Goal: Information Seeking & Learning: Learn about a topic

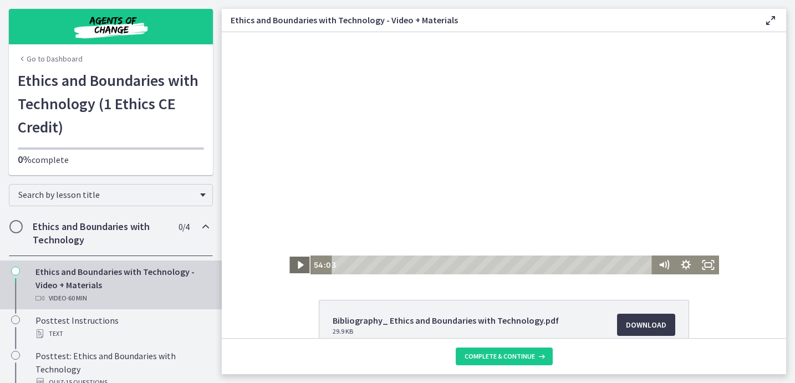
click at [299, 263] on icon "Play Video" at bounding box center [301, 265] width 6 height 8
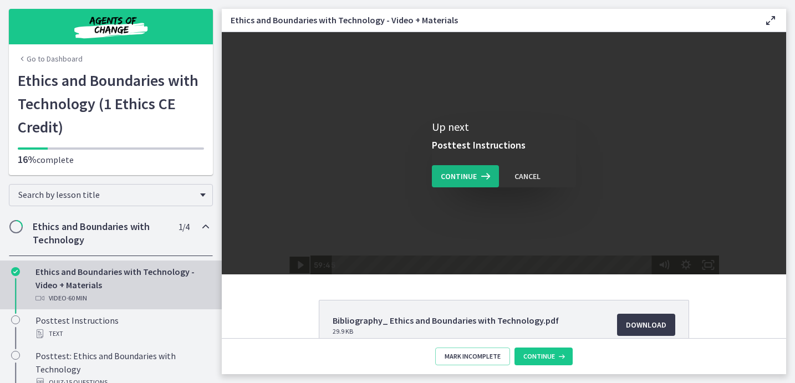
click at [458, 179] on span "Continue" at bounding box center [459, 176] width 36 height 13
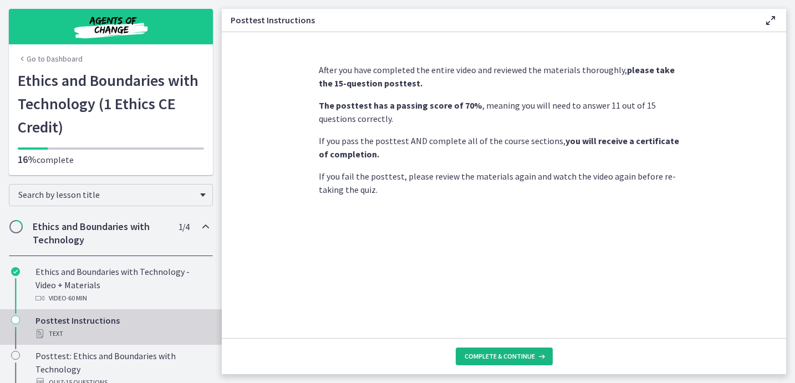
click at [515, 357] on span "Complete & continue" at bounding box center [500, 356] width 70 height 9
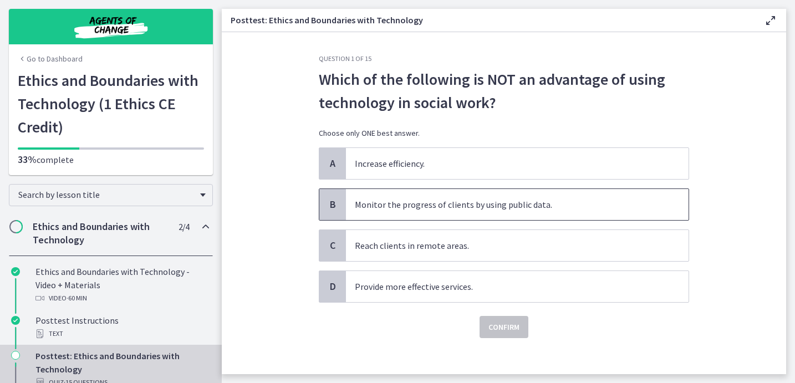
click at [457, 199] on p "Monitor the progress of clients by using public data." at bounding box center [506, 204] width 303 height 13
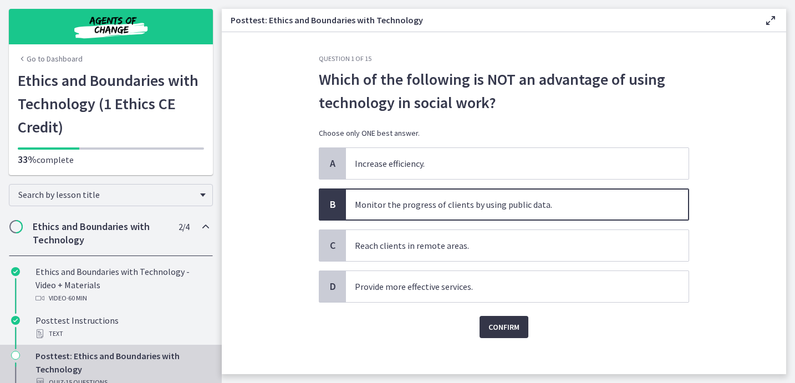
click at [509, 331] on span "Confirm" at bounding box center [503, 326] width 31 height 13
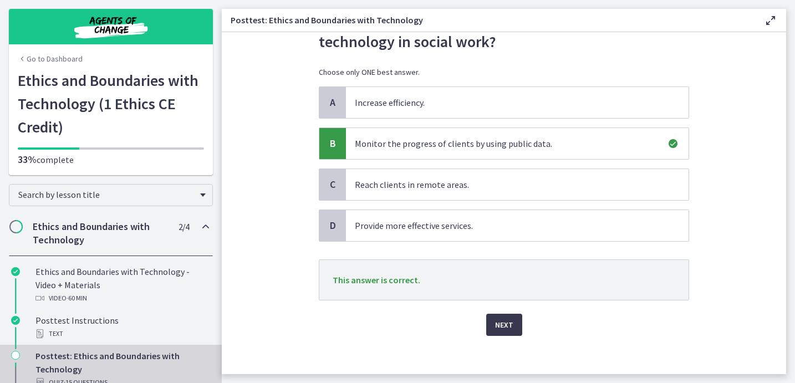
scroll to position [67, 0]
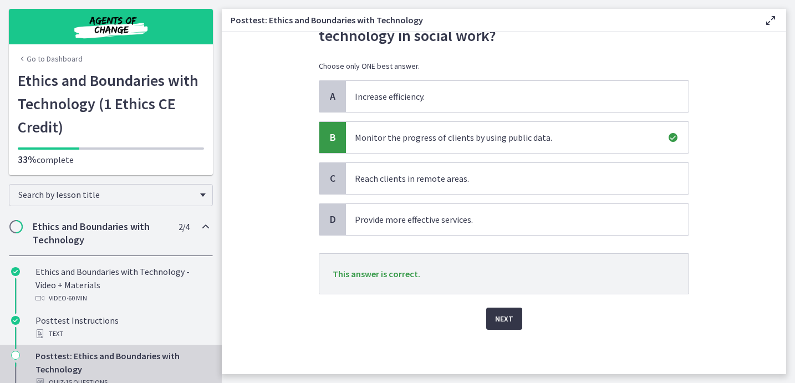
click at [501, 321] on span "Next" at bounding box center [504, 318] width 18 height 13
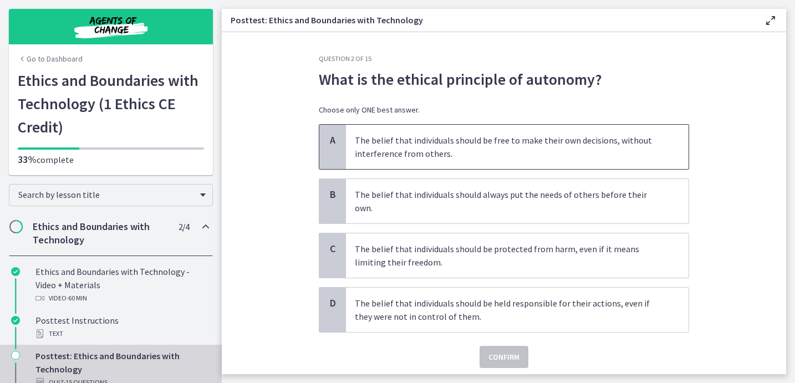
click at [496, 144] on p "The belief that individuals should be free to make their own decisions, without…" at bounding box center [506, 147] width 303 height 27
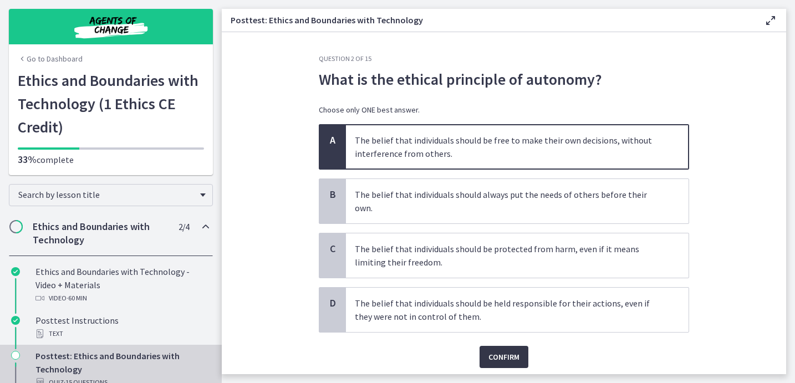
click at [496, 350] on span "Confirm" at bounding box center [503, 356] width 31 height 13
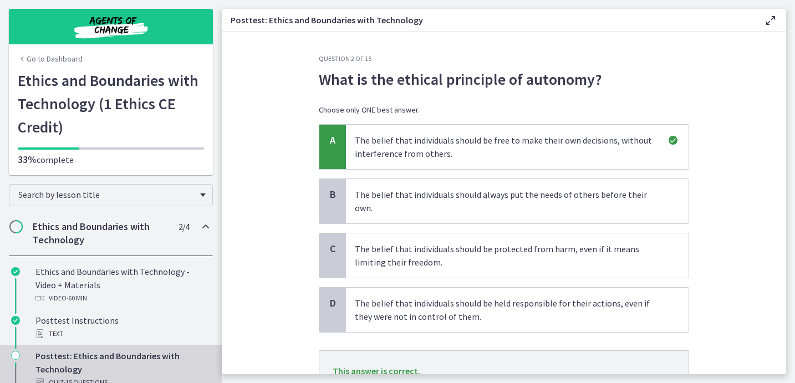
scroll to position [84, 0]
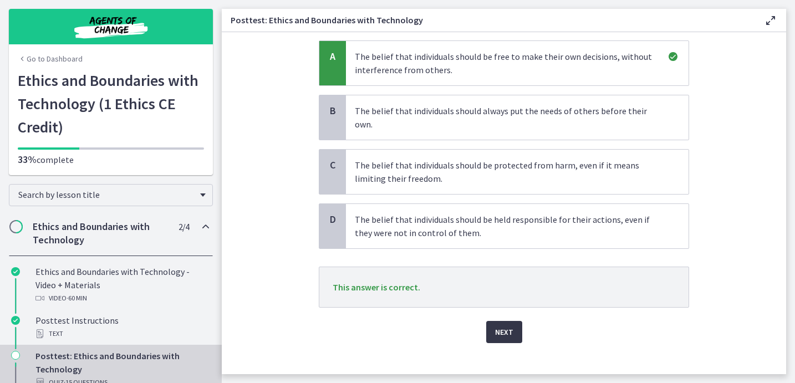
click at [507, 325] on span "Next" at bounding box center [504, 331] width 18 height 13
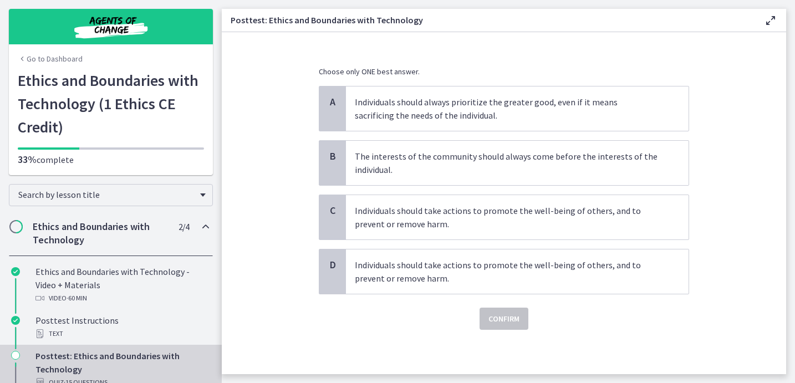
scroll to position [0, 0]
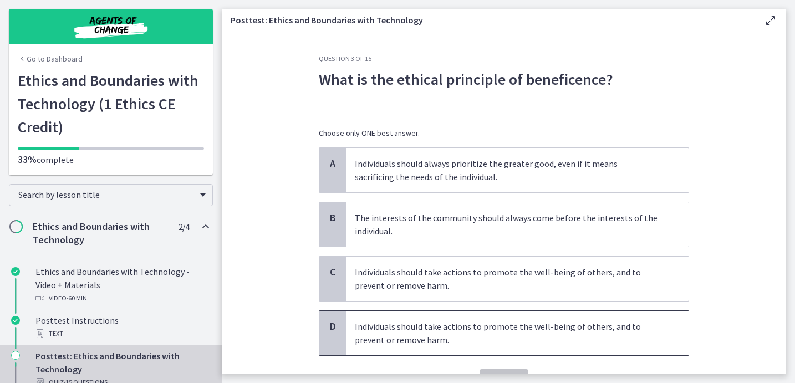
click at [382, 348] on span "Individuals should take actions to promote the well-being of others, and to pre…" at bounding box center [517, 333] width 343 height 44
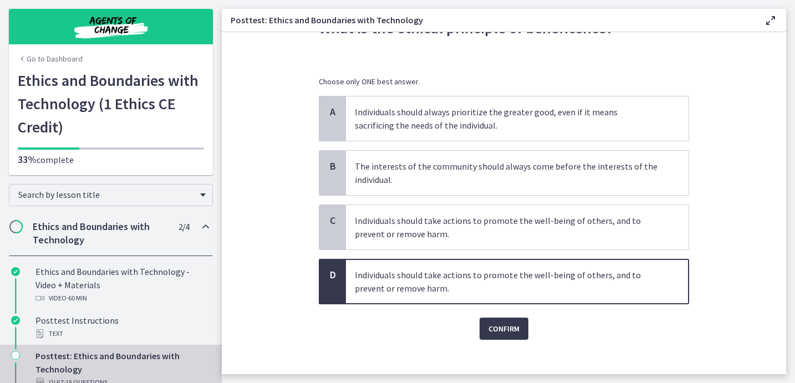
scroll to position [62, 0]
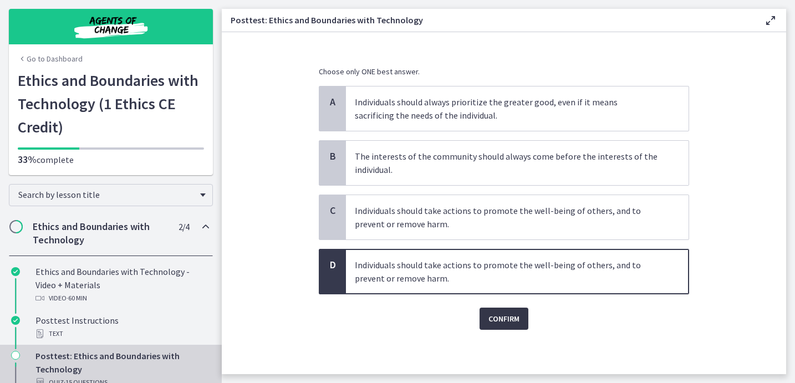
click at [506, 318] on span "Confirm" at bounding box center [503, 318] width 31 height 13
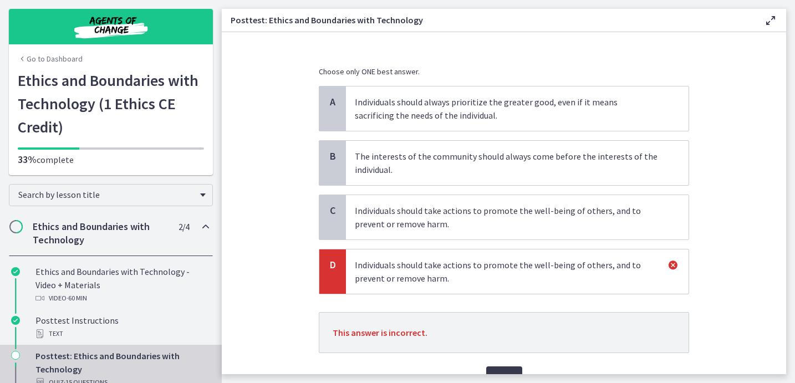
click at [517, 211] on p "Individuals should take actions to promote the well-being of others, and to pre…" at bounding box center [506, 217] width 303 height 27
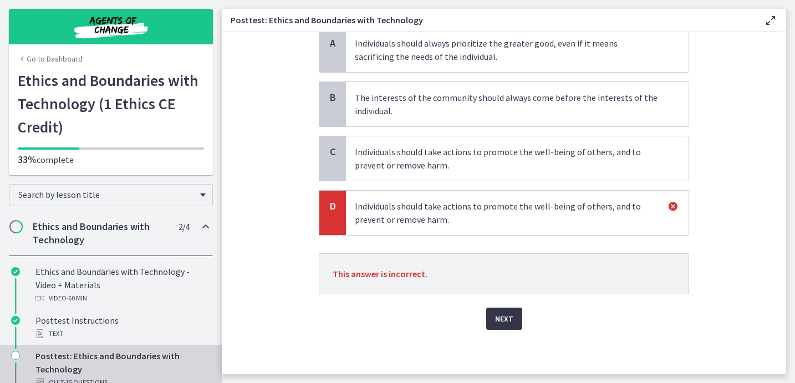
click at [509, 320] on span "Next" at bounding box center [504, 318] width 18 height 13
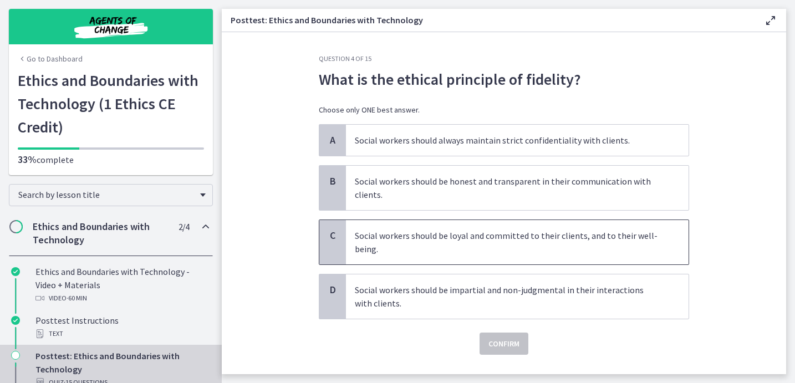
click at [464, 250] on p "Social workers should be loyal and committed to their clients, and to their wel…" at bounding box center [506, 242] width 303 height 27
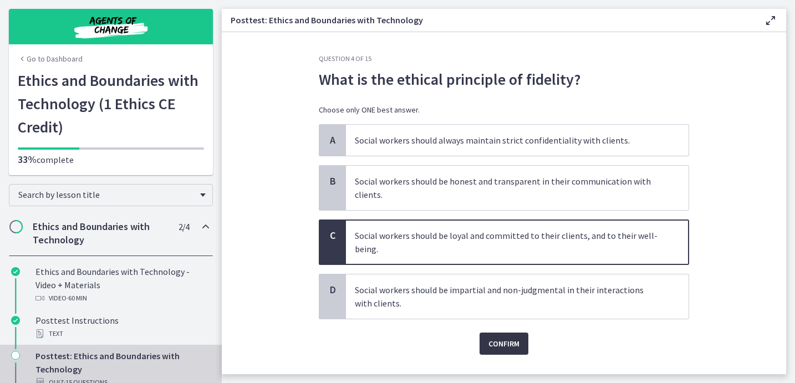
click at [511, 349] on span "Confirm" at bounding box center [503, 343] width 31 height 13
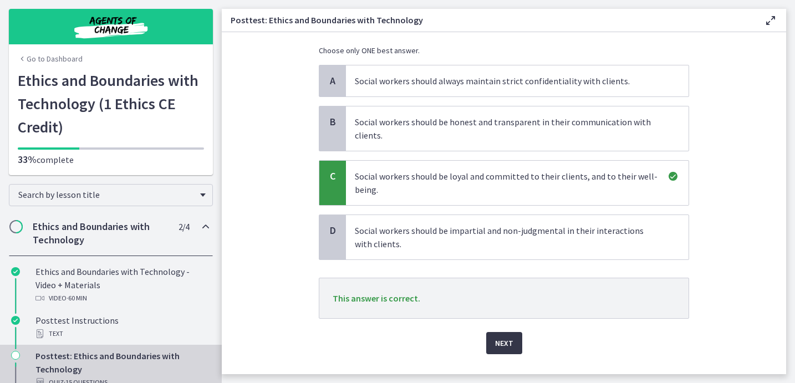
scroll to position [84, 0]
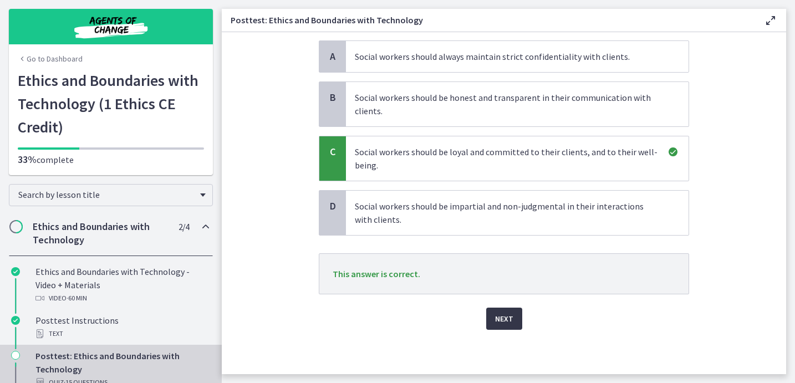
click at [510, 323] on span "Next" at bounding box center [504, 318] width 18 height 13
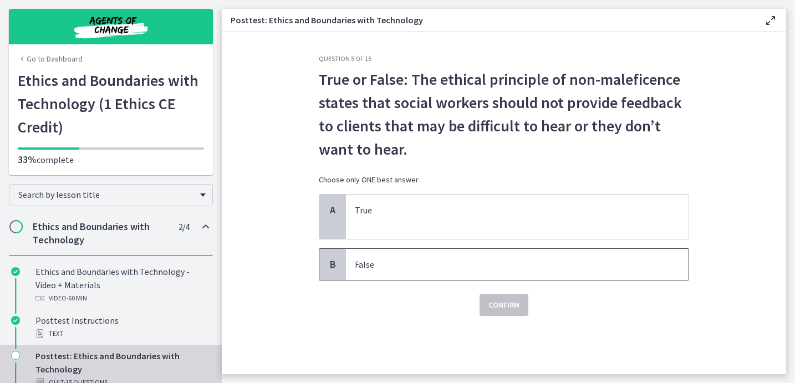
click at [359, 277] on span "False" at bounding box center [517, 264] width 343 height 31
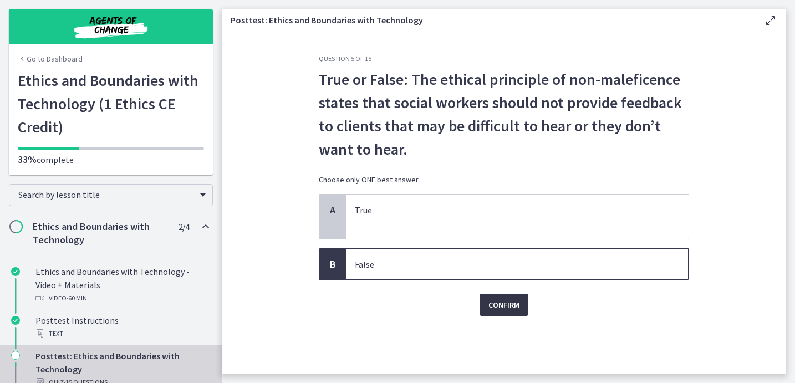
click at [510, 301] on span "Confirm" at bounding box center [503, 304] width 31 height 13
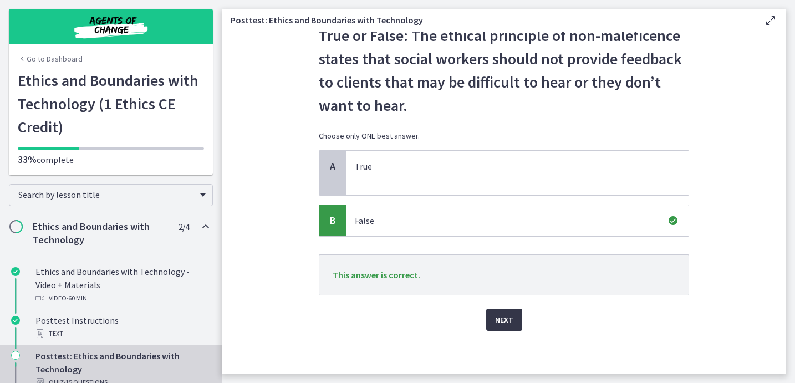
scroll to position [45, 0]
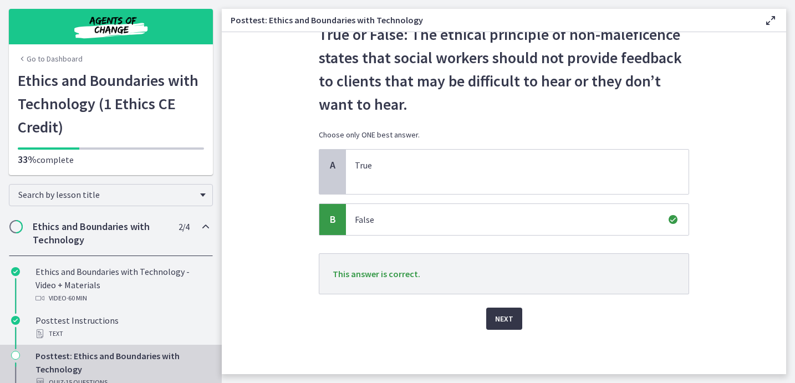
click at [506, 323] on span "Next" at bounding box center [504, 318] width 18 height 13
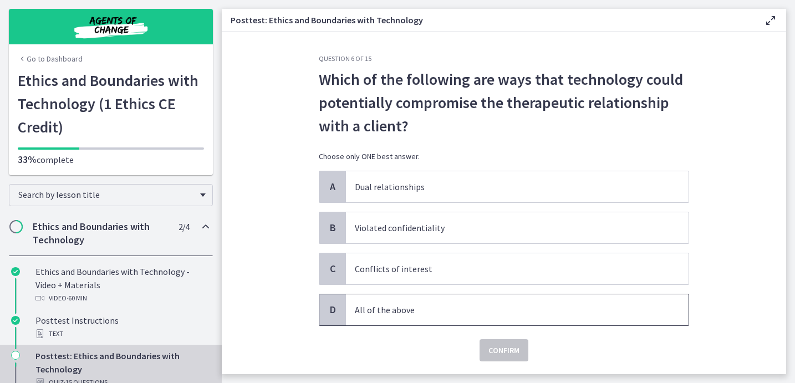
click at [381, 314] on p "All of the above" at bounding box center [506, 309] width 303 height 13
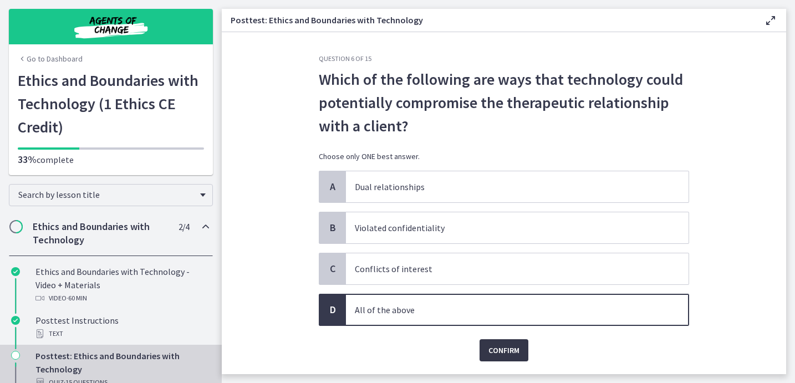
click at [493, 345] on span "Confirm" at bounding box center [503, 350] width 31 height 13
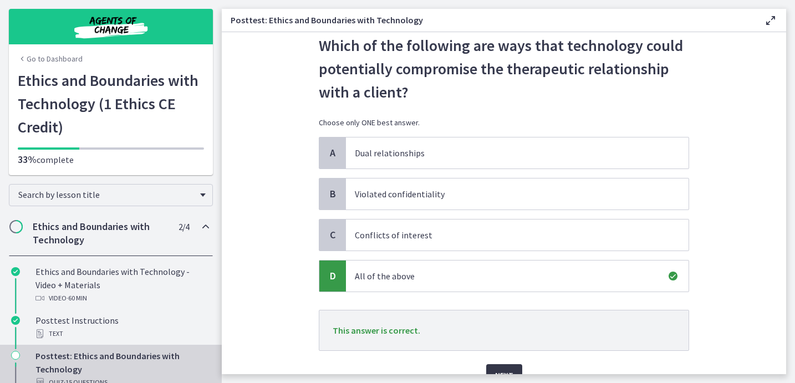
scroll to position [90, 0]
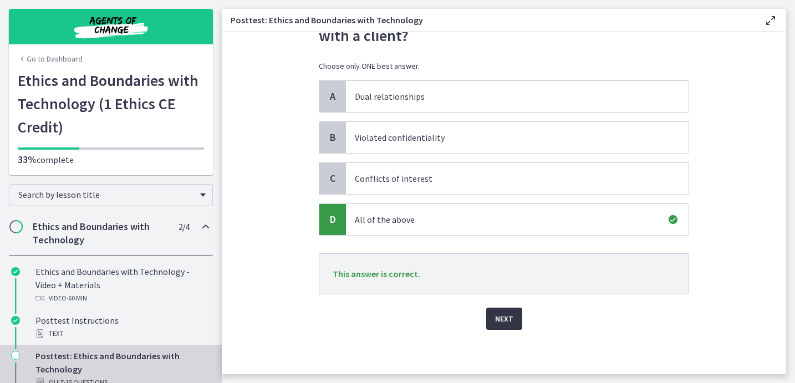
click at [504, 324] on span "Next" at bounding box center [504, 318] width 18 height 13
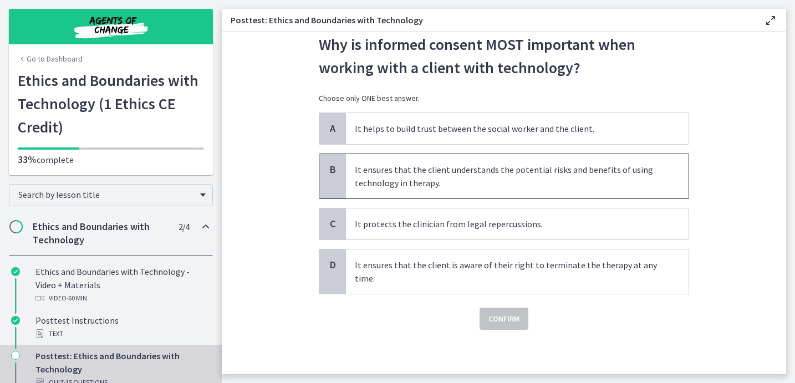
scroll to position [0, 0]
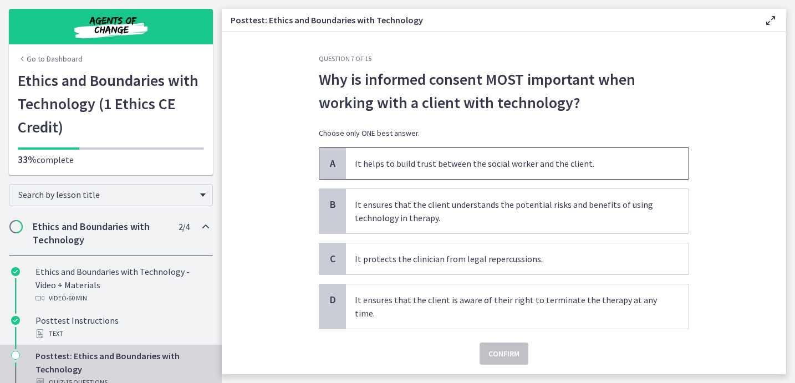
click at [458, 165] on p "It helps to build trust between the social worker and the client." at bounding box center [506, 163] width 303 height 13
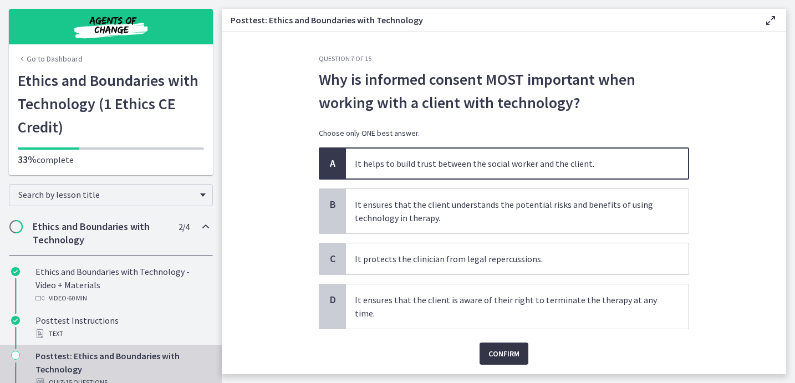
click at [502, 358] on span "Confirm" at bounding box center [503, 353] width 31 height 13
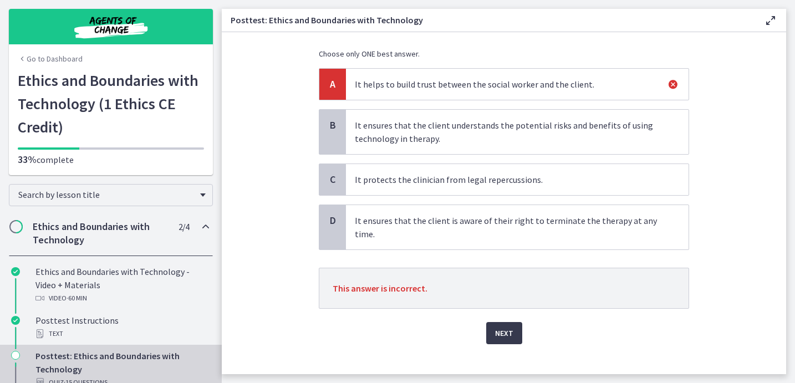
scroll to position [94, 0]
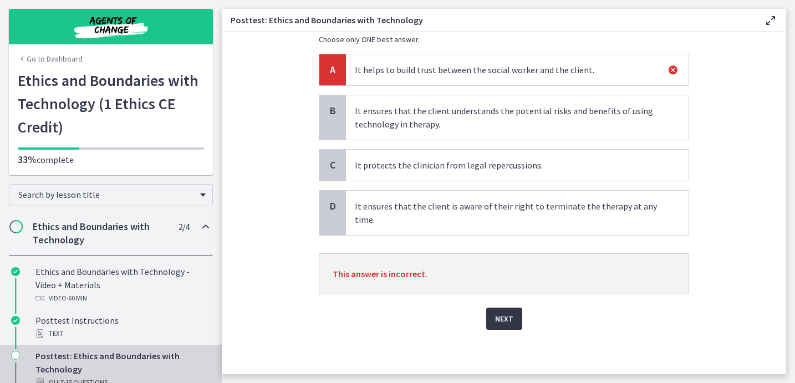
click at [502, 319] on span "Next" at bounding box center [504, 318] width 18 height 13
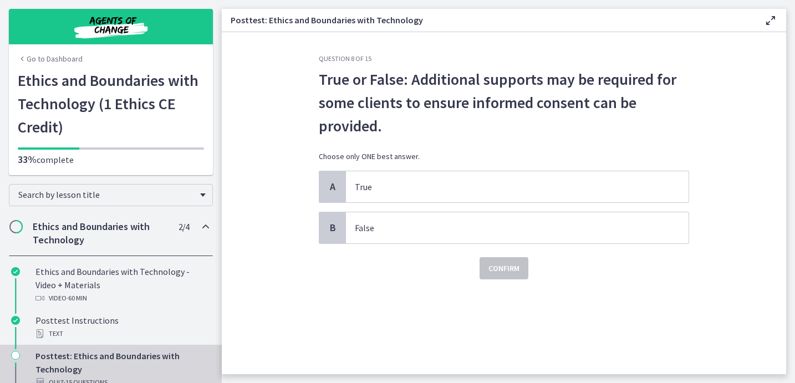
scroll to position [0, 0]
click at [393, 187] on p "True" at bounding box center [506, 186] width 303 height 13
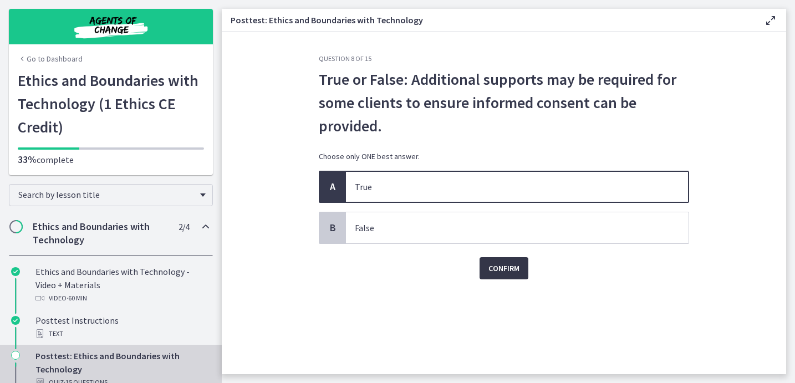
click at [512, 269] on span "Confirm" at bounding box center [503, 268] width 31 height 13
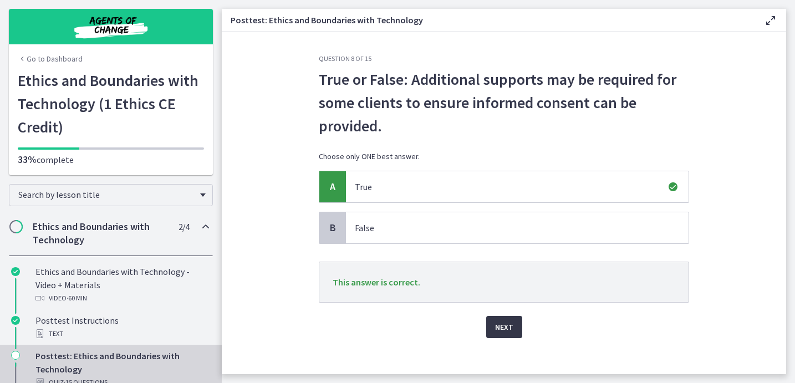
click at [513, 332] on button "Next" at bounding box center [504, 327] width 36 height 22
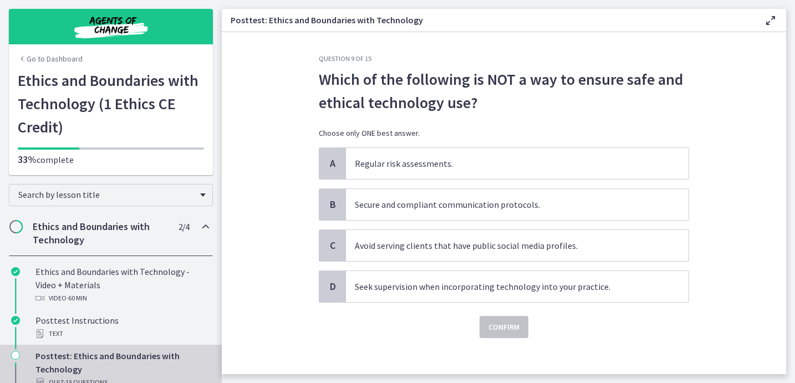
scroll to position [8, 0]
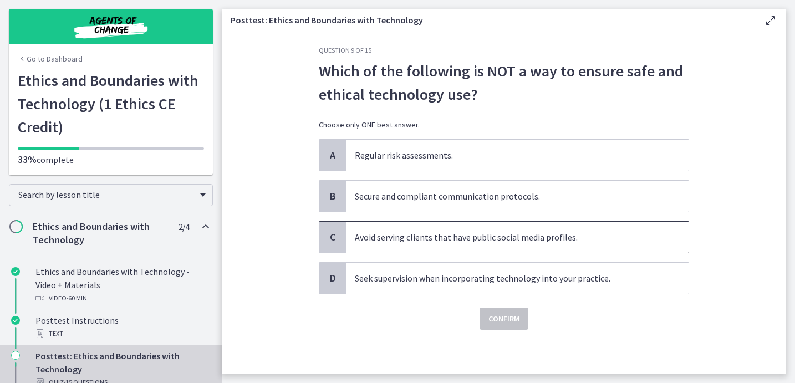
click at [421, 241] on p "Avoid serving clients that have public social media profiles." at bounding box center [506, 237] width 303 height 13
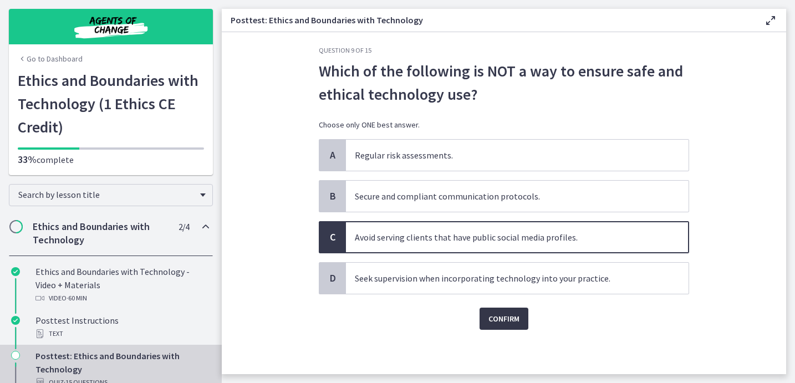
click at [507, 318] on span "Confirm" at bounding box center [503, 318] width 31 height 13
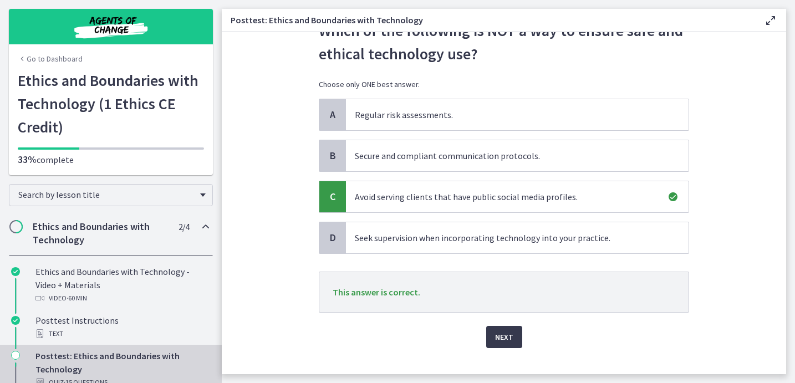
scroll to position [67, 0]
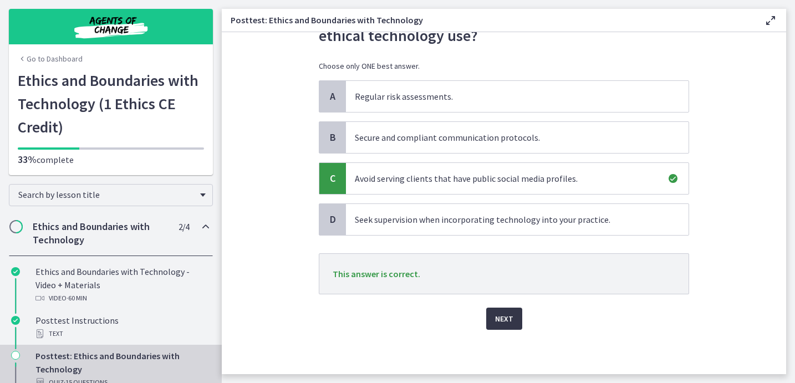
click at [508, 319] on span "Next" at bounding box center [504, 318] width 18 height 13
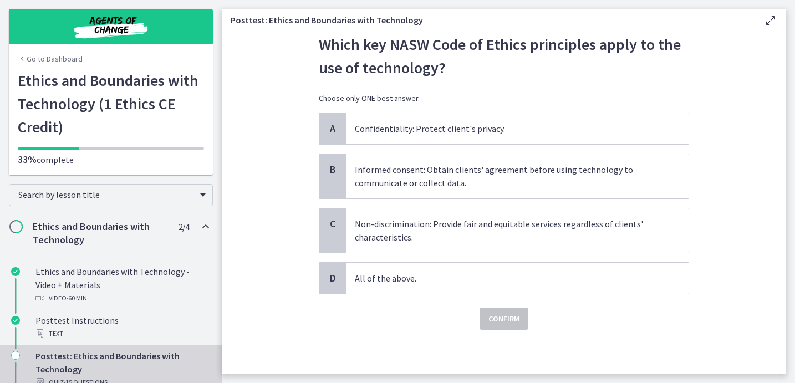
scroll to position [0, 0]
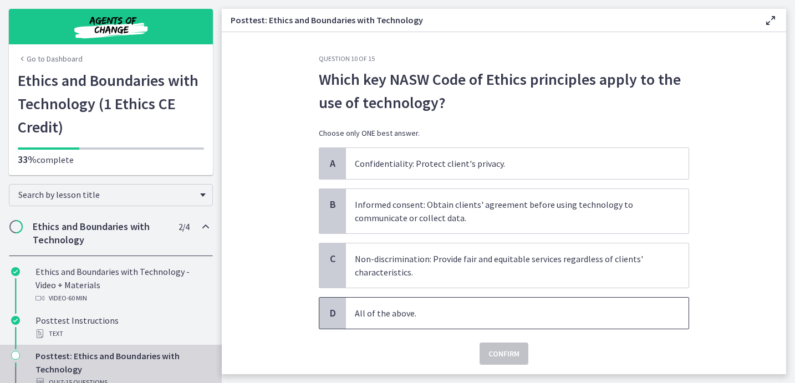
click at [397, 319] on p "All of the above." at bounding box center [506, 313] width 303 height 13
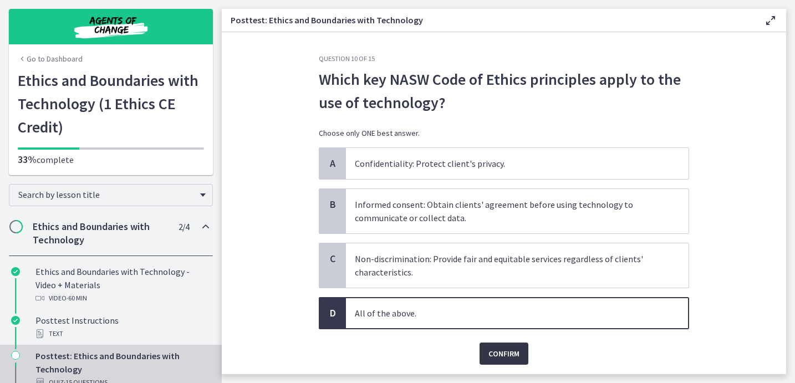
click at [500, 353] on span "Confirm" at bounding box center [503, 353] width 31 height 13
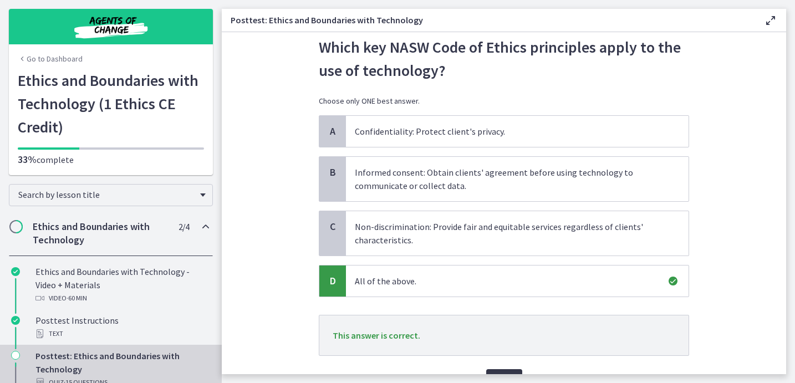
scroll to position [94, 0]
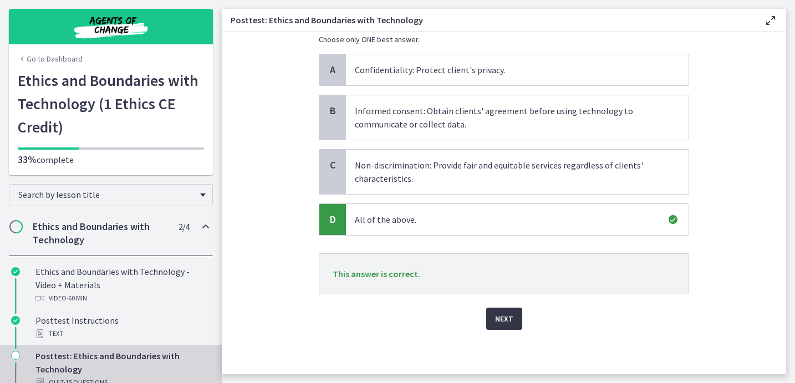
click at [507, 320] on span "Next" at bounding box center [504, 318] width 18 height 13
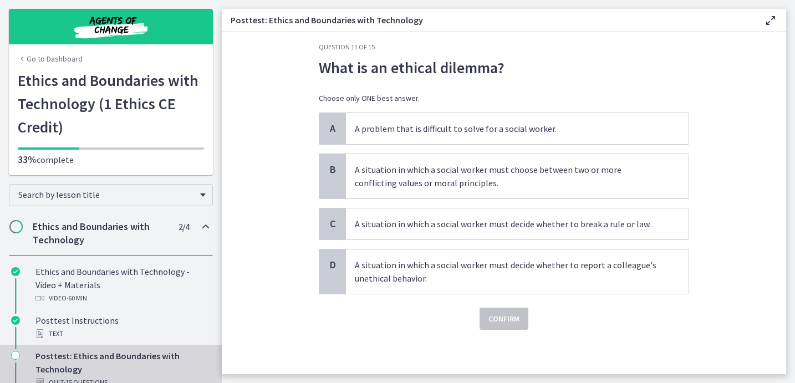
scroll to position [0, 0]
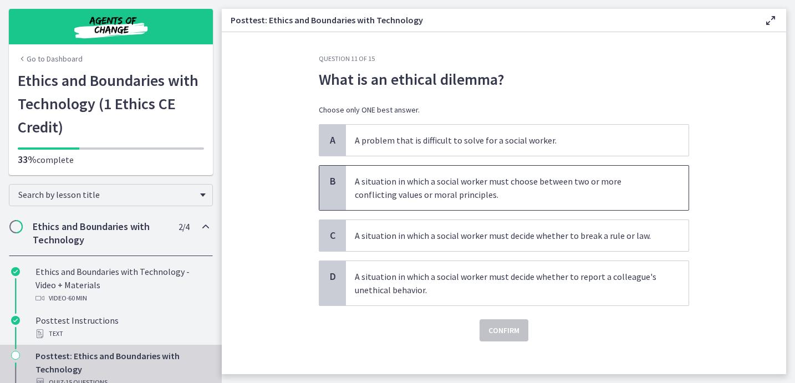
click at [539, 195] on p "A situation in which a social worker must choose between two or more conflictin…" at bounding box center [506, 188] width 303 height 27
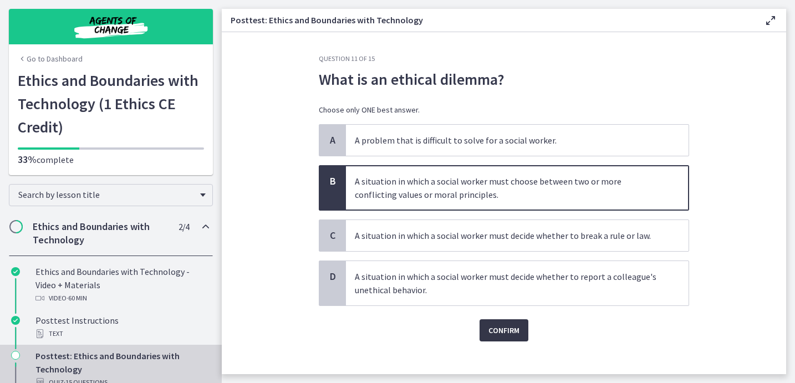
click at [512, 331] on span "Confirm" at bounding box center [503, 330] width 31 height 13
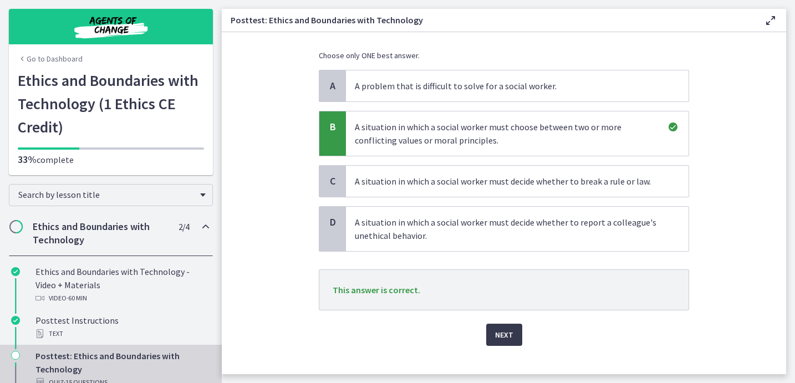
scroll to position [70, 0]
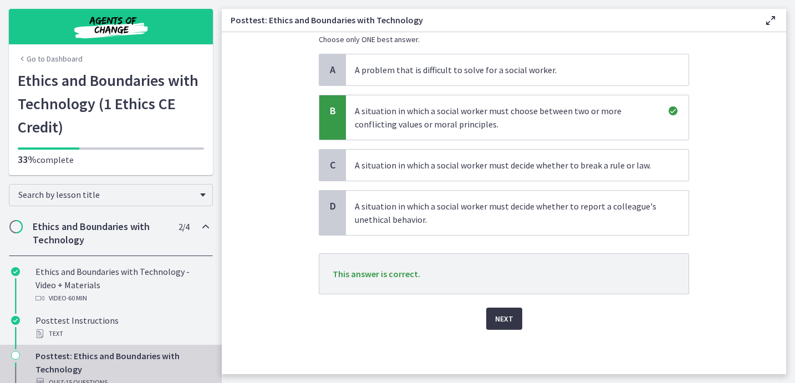
click at [513, 323] on button "Next" at bounding box center [504, 319] width 36 height 22
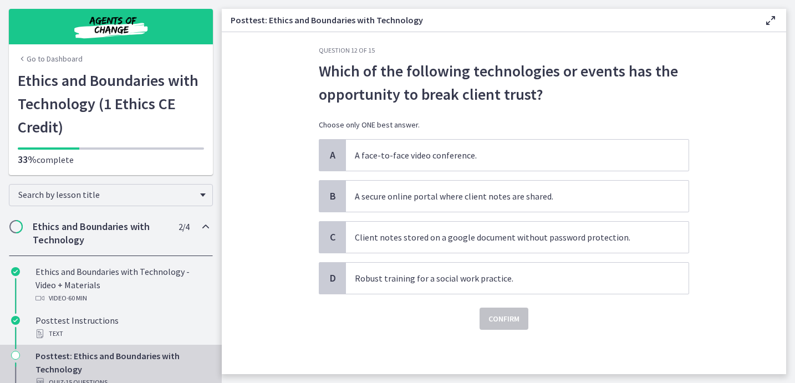
scroll to position [0, 0]
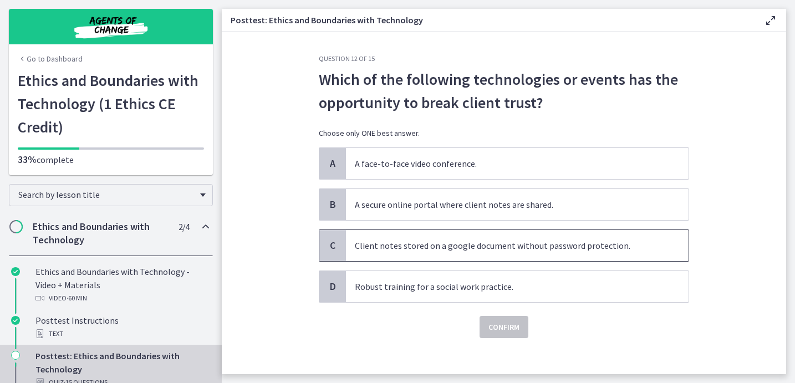
click at [429, 254] on span "Client notes stored on a google document without password protection." at bounding box center [517, 245] width 343 height 31
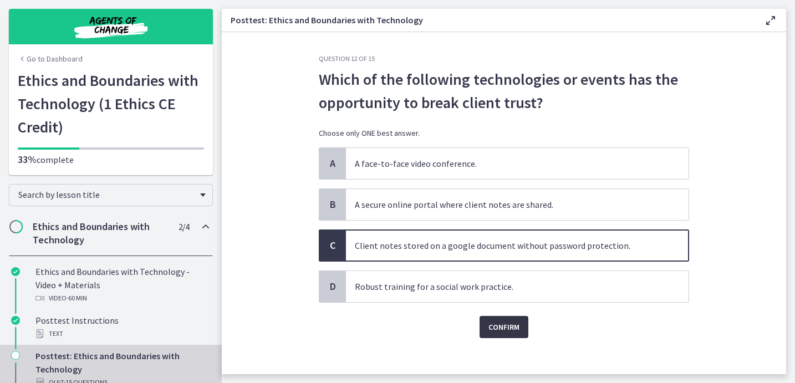
click at [496, 330] on span "Confirm" at bounding box center [503, 326] width 31 height 13
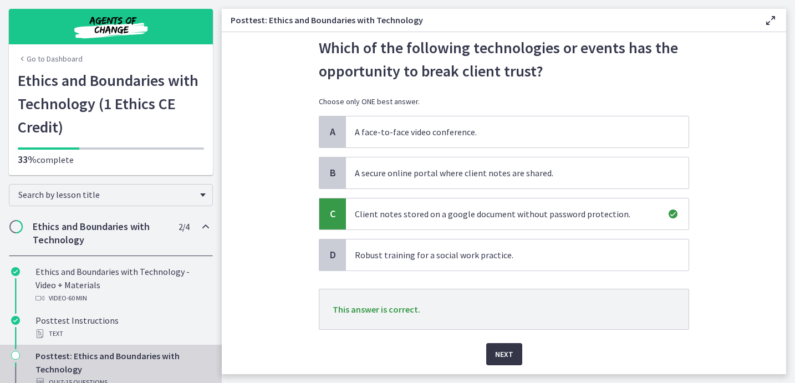
scroll to position [67, 0]
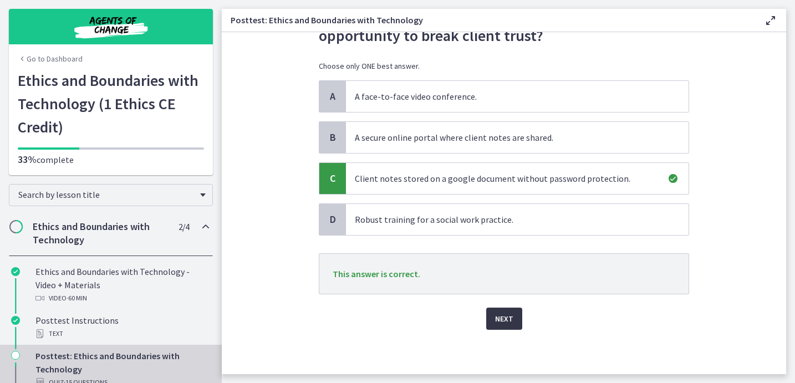
click at [501, 326] on button "Next" at bounding box center [504, 319] width 36 height 22
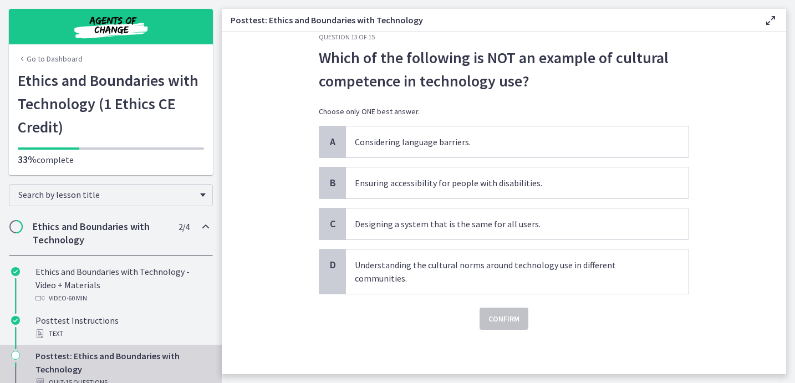
scroll to position [0, 0]
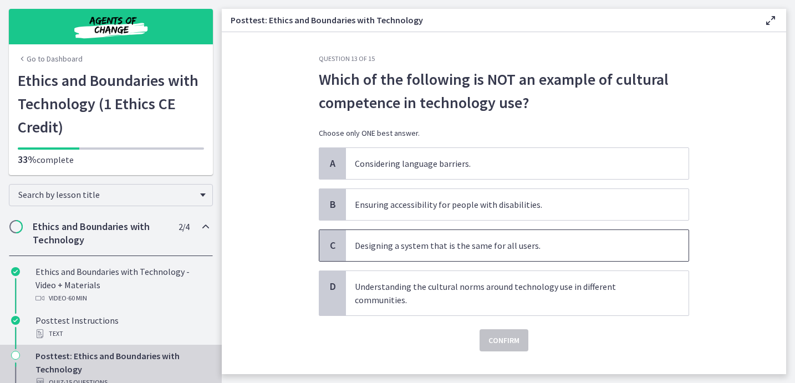
click at [530, 248] on p "Designing a system that is the same for all users." at bounding box center [506, 245] width 303 height 13
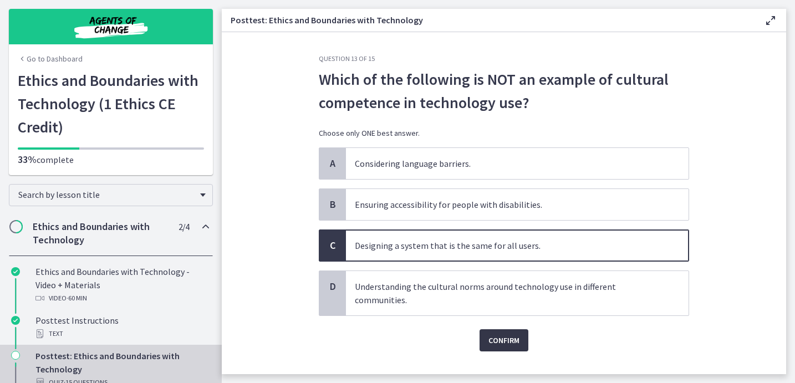
click at [502, 339] on span "Confirm" at bounding box center [503, 340] width 31 height 13
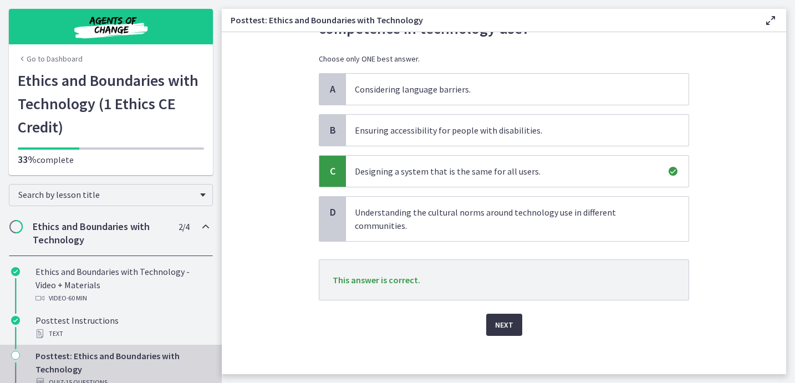
scroll to position [80, 0]
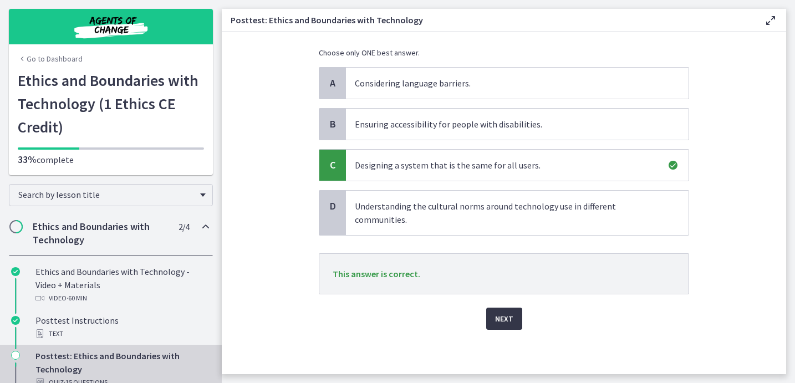
click at [503, 312] on button "Next" at bounding box center [504, 319] width 36 height 22
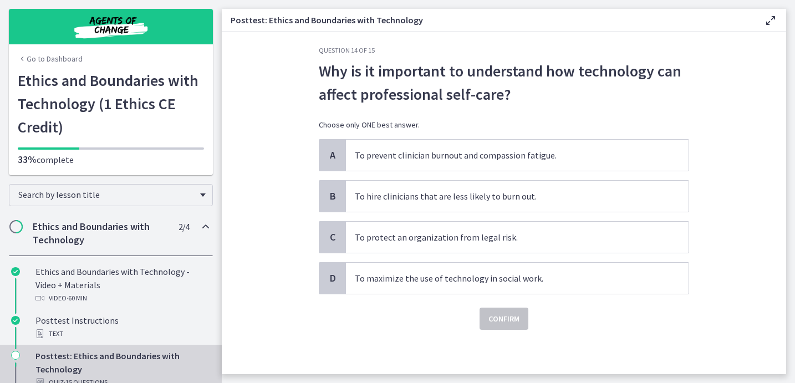
scroll to position [0, 0]
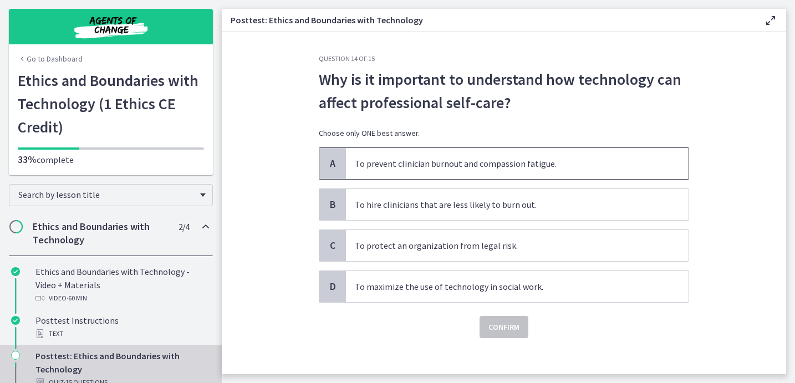
click at [457, 168] on p "To prevent clinician burnout and compassion fatigue." at bounding box center [506, 163] width 303 height 13
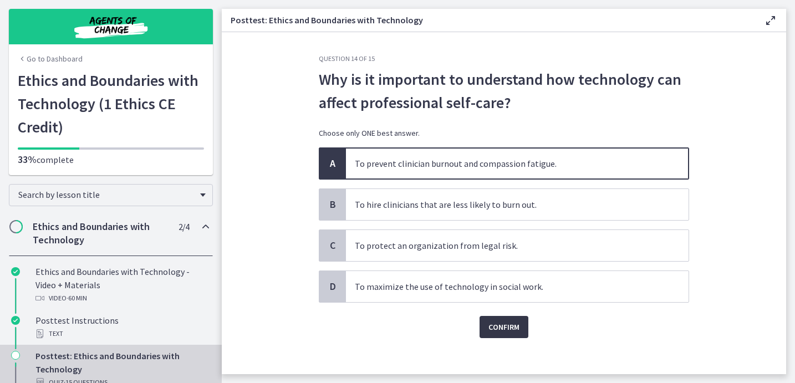
click at [508, 324] on span "Confirm" at bounding box center [503, 326] width 31 height 13
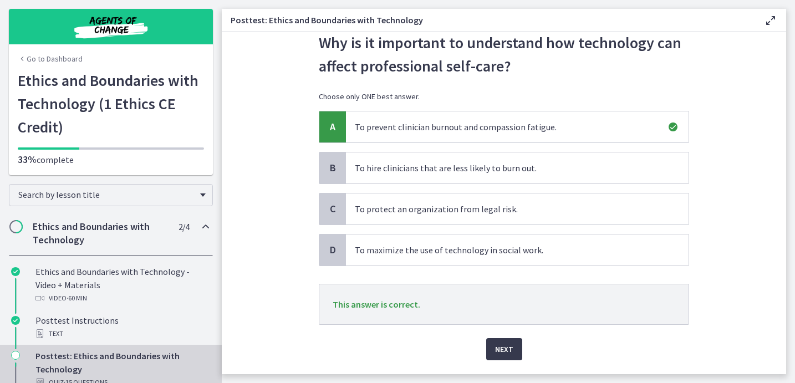
scroll to position [67, 0]
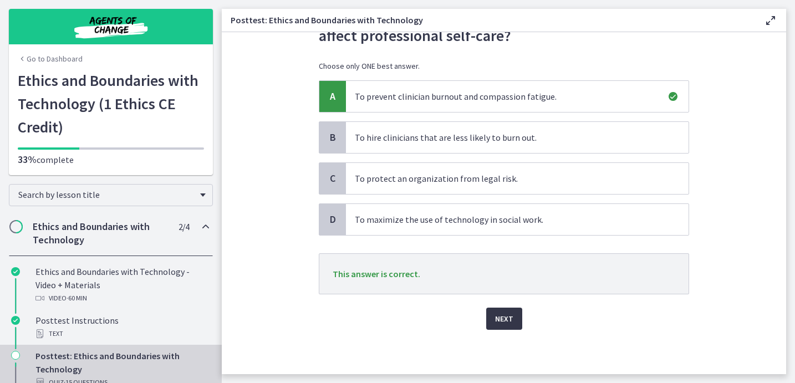
click at [506, 325] on span "Next" at bounding box center [504, 318] width 18 height 13
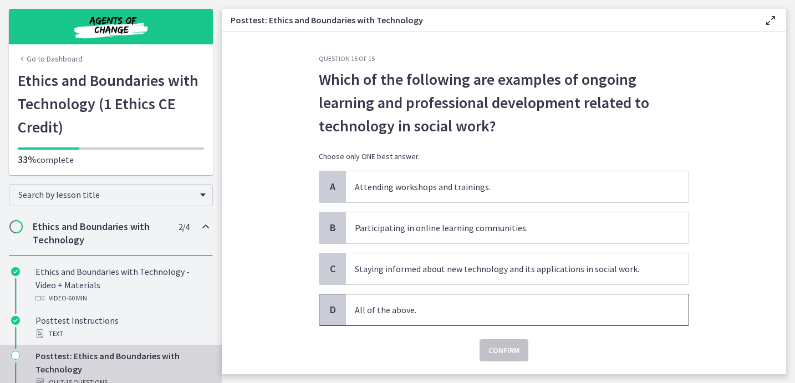
click at [480, 309] on p "All of the above." at bounding box center [506, 309] width 303 height 13
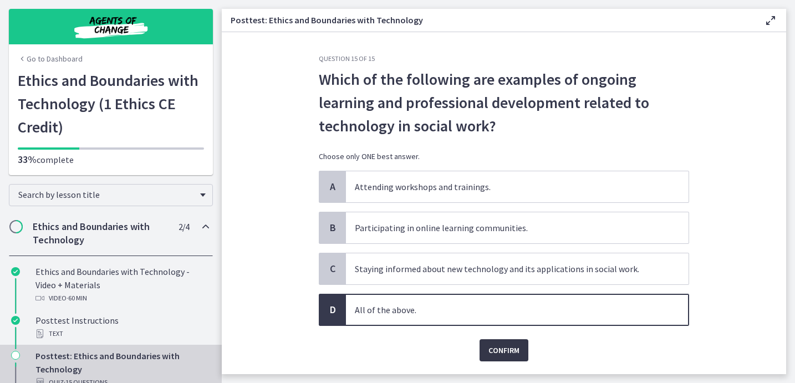
click at [501, 356] on span "Confirm" at bounding box center [503, 350] width 31 height 13
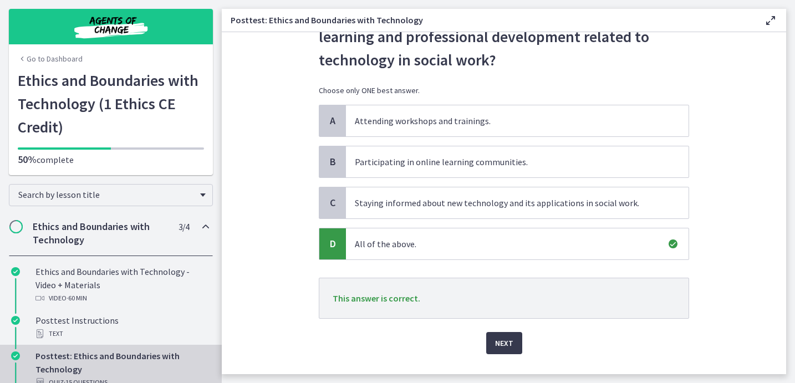
scroll to position [90, 0]
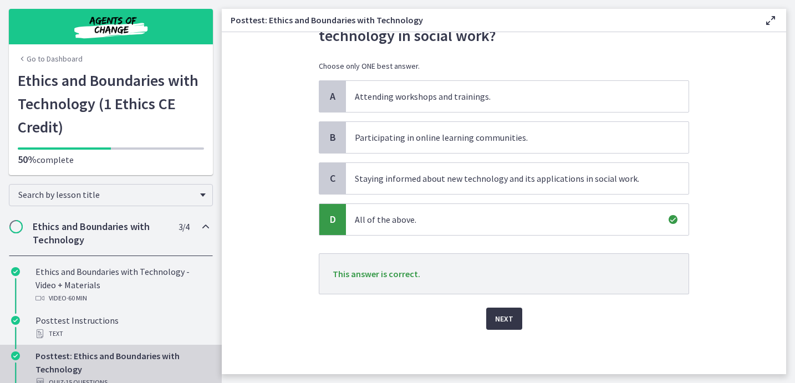
click at [515, 321] on button "Next" at bounding box center [504, 319] width 36 height 22
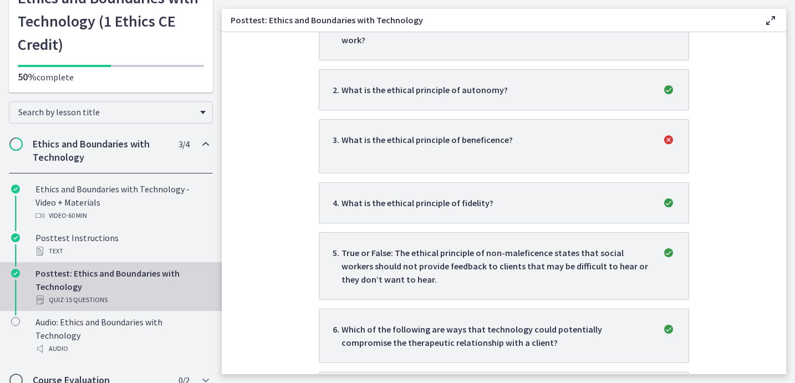
scroll to position [0, 0]
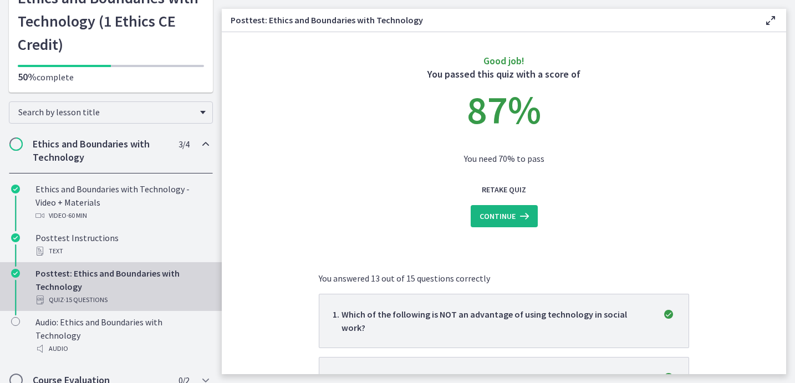
click at [512, 216] on span "Continue" at bounding box center [498, 216] width 36 height 13
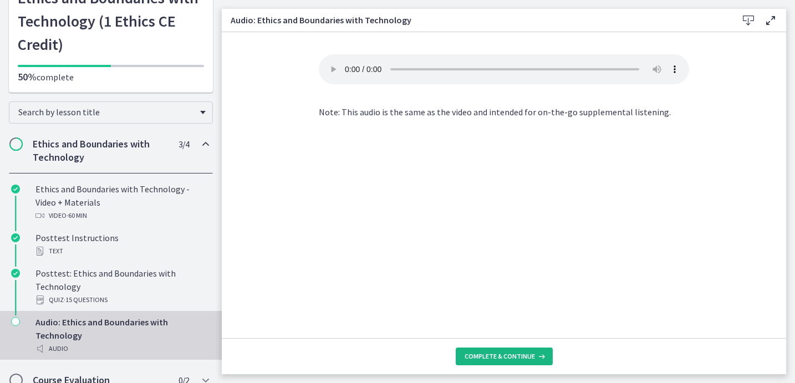
click at [507, 359] on span "Complete & continue" at bounding box center [500, 356] width 70 height 9
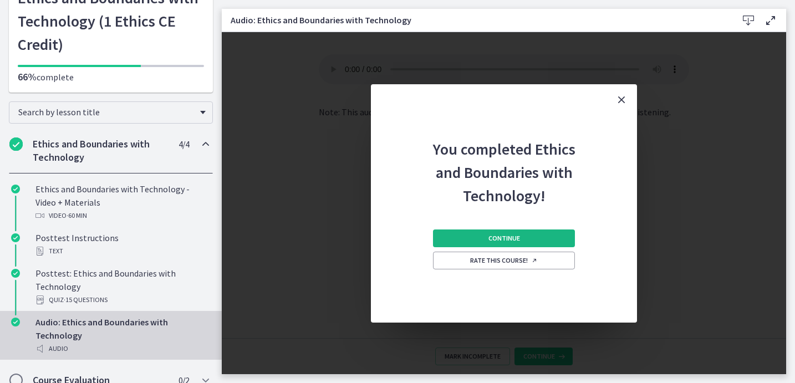
click at [513, 245] on button "Continue" at bounding box center [504, 239] width 142 height 18
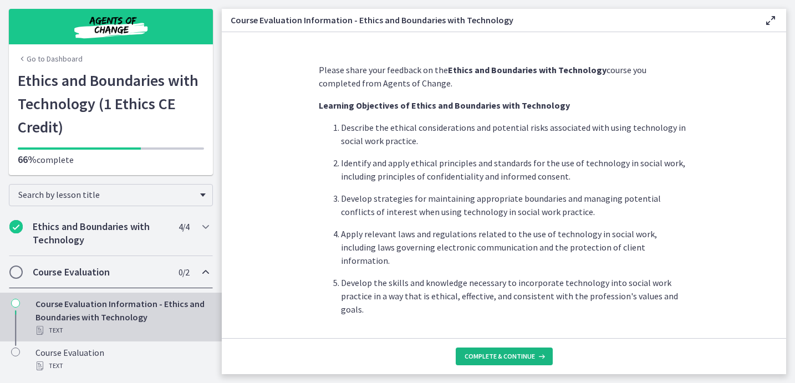
click at [508, 354] on span "Complete & continue" at bounding box center [500, 356] width 70 height 9
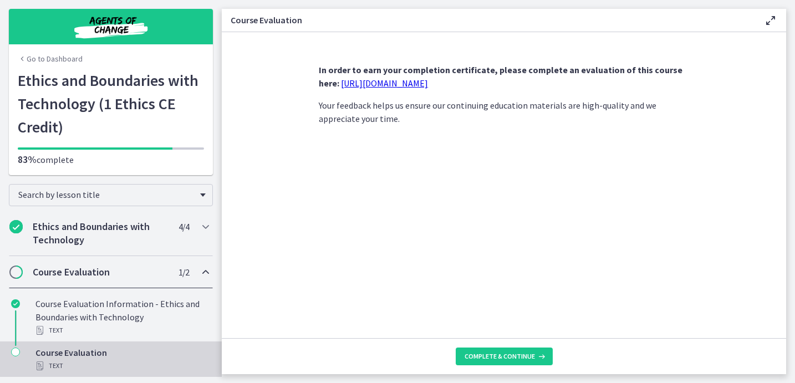
click at [403, 81] on link "[URL][DOMAIN_NAME]" at bounding box center [384, 83] width 87 height 11
